Goal: Check status: Check status

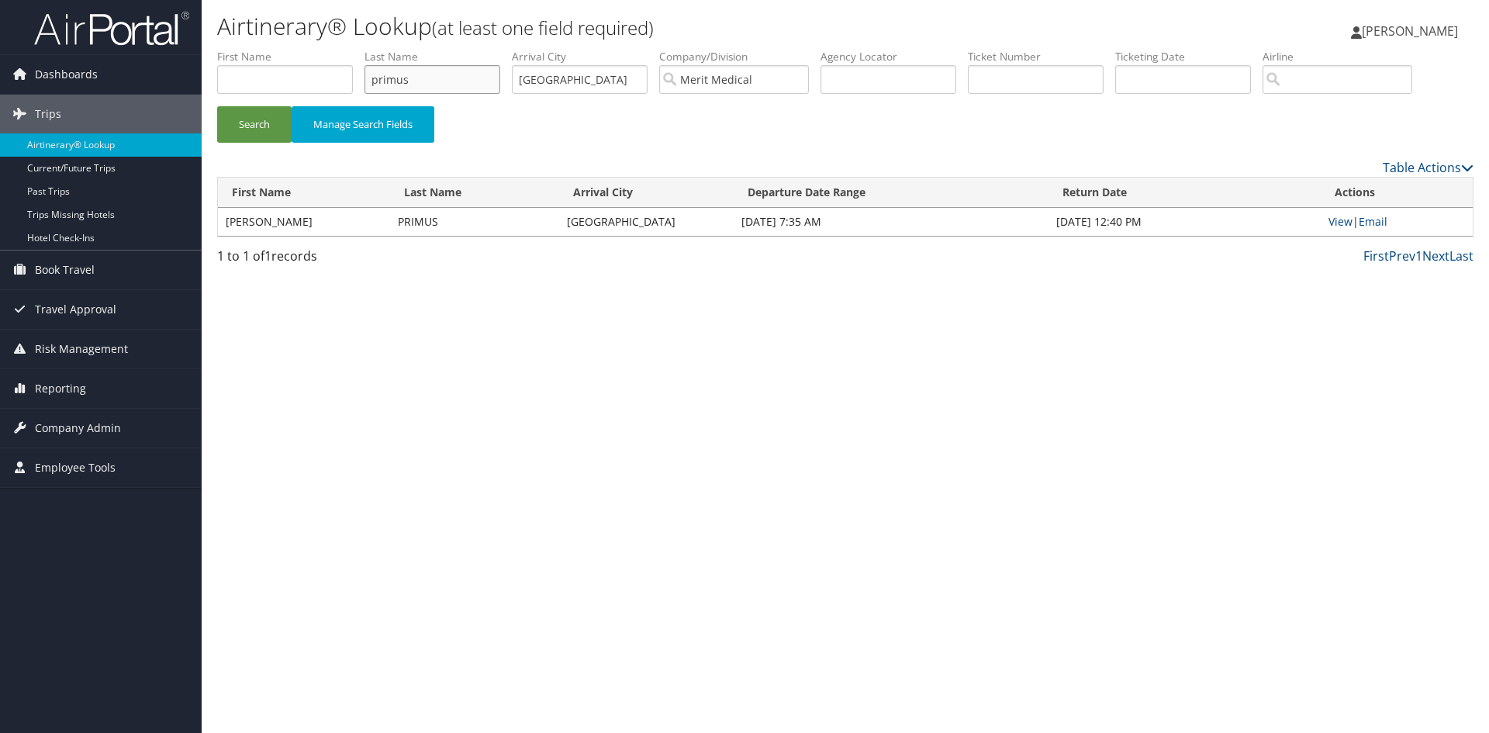
drag, startPoint x: 428, startPoint y: 80, endPoint x: 301, endPoint y: 85, distance: 127.3
click at [301, 49] on ul "First Name Last Name primus Departure City Arrival City salt lake city Company/…" at bounding box center [845, 49] width 1256 height 0
type input "schurfranz"
click at [217, 106] on button "Search" at bounding box center [254, 124] width 74 height 36
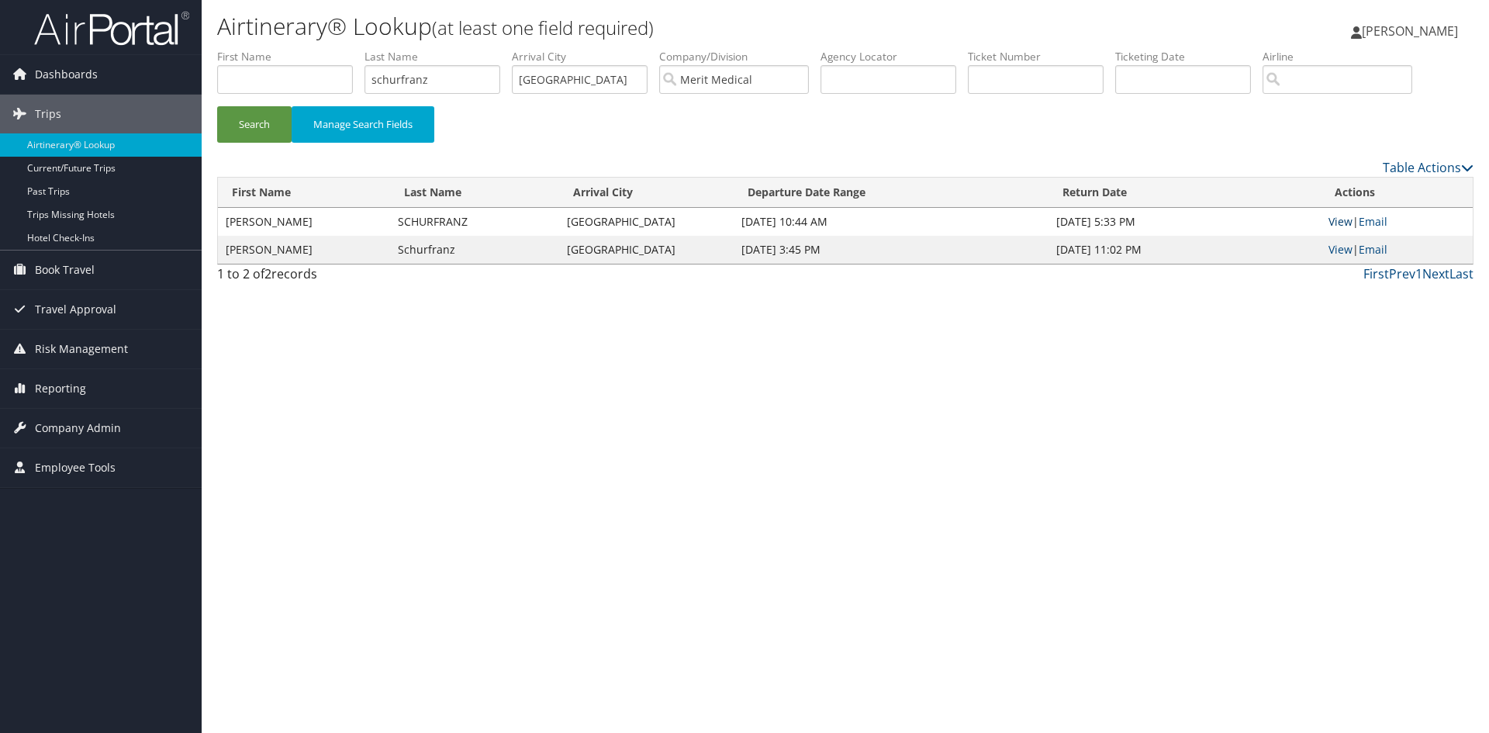
click at [1338, 223] on link "View" at bounding box center [1340, 221] width 24 height 15
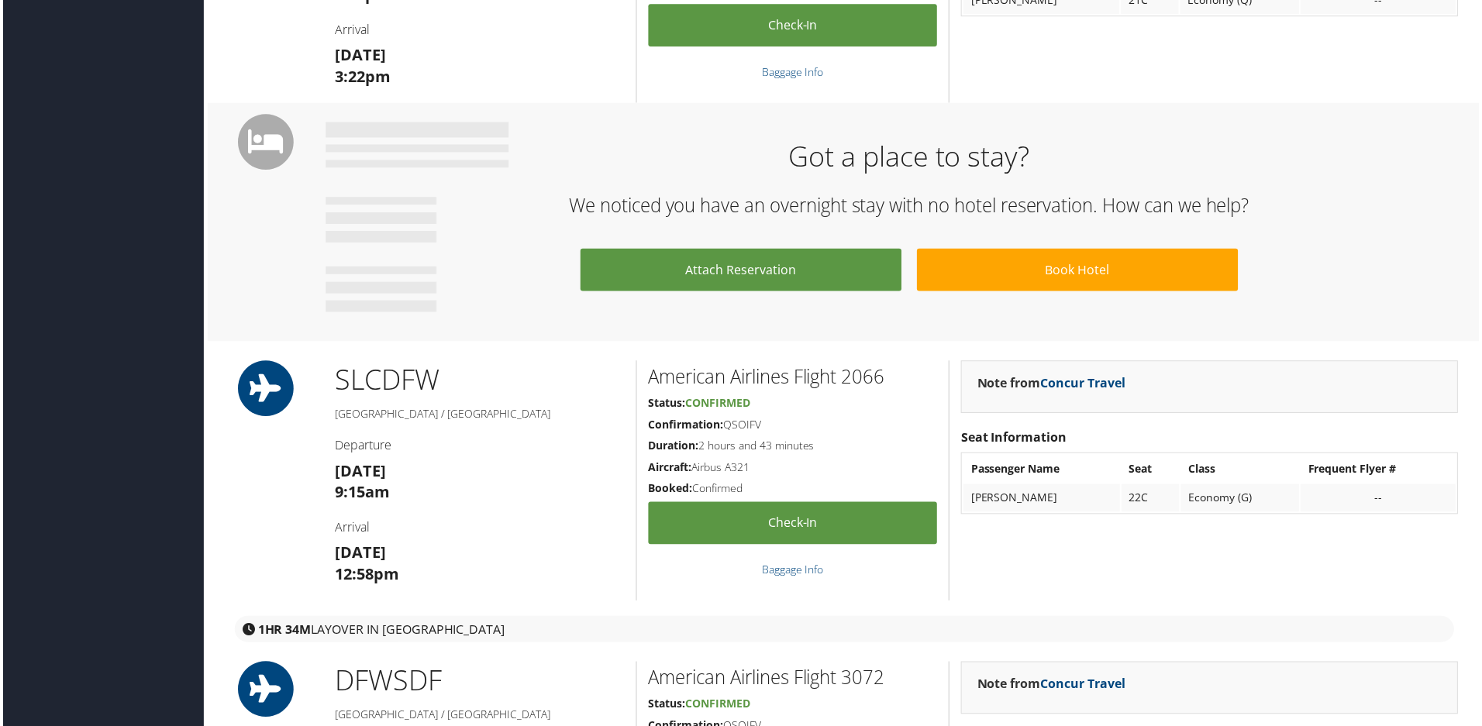
scroll to position [1053, 0]
